Goal: Use online tool/utility: Utilize a website feature to perform a specific function

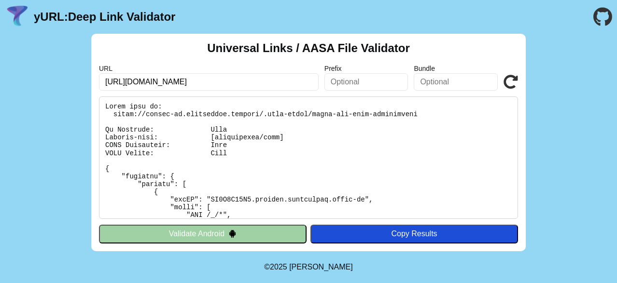
drag, startPoint x: 128, startPoint y: 81, endPoint x: 43, endPoint y: 90, distance: 84.9
click at [43, 90] on div "Universal Links / AASA File Validator URL https://tienda-qa.priceshoes.digital …" at bounding box center [308, 143] width 617 height 218
type input "tienda-qa.priceshoes.digital"
click button "Validate" at bounding box center [0, 0] width 0 height 0
click at [138, 82] on input "tienda-qa.priceshoes.digital" at bounding box center [209, 81] width 220 height 17
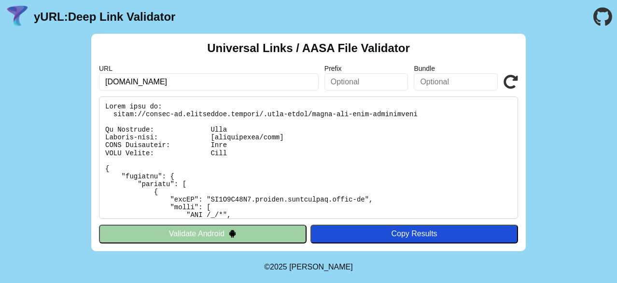
type input "[DOMAIN_NAME]"
click button "Validate" at bounding box center [0, 0] width 0 height 0
click at [228, 233] on img at bounding box center [232, 234] width 8 height 8
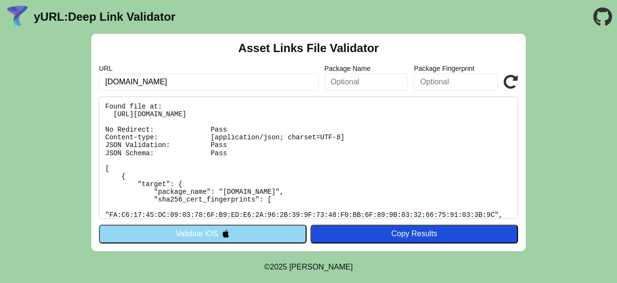
click at [229, 230] on img at bounding box center [225, 234] width 8 height 8
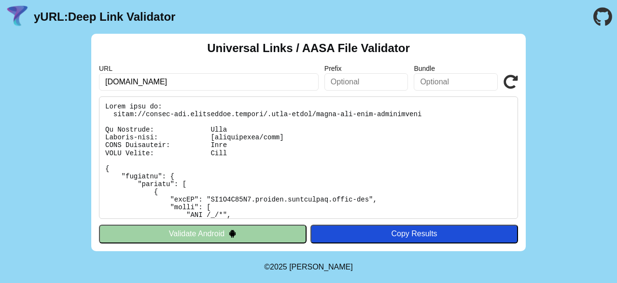
click at [232, 235] on img at bounding box center [232, 234] width 8 height 8
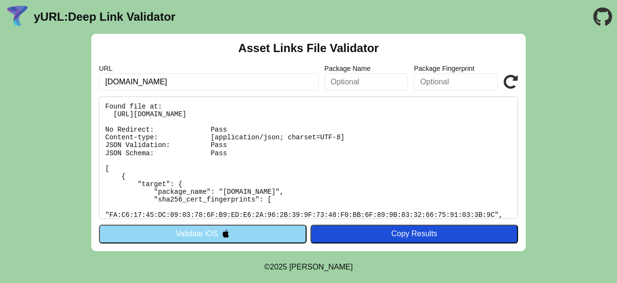
click at [141, 83] on input "[DOMAIN_NAME]" at bounding box center [209, 81] width 220 height 17
type input "tienda-qa.priceshoes.digital"
click at [247, 229] on button "Validate iOS" at bounding box center [202, 234] width 207 height 18
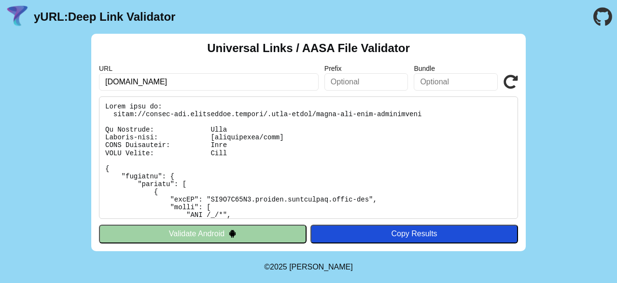
click at [258, 229] on button "Validate Android" at bounding box center [202, 234] width 207 height 18
